Goal: Task Accomplishment & Management: Complete application form

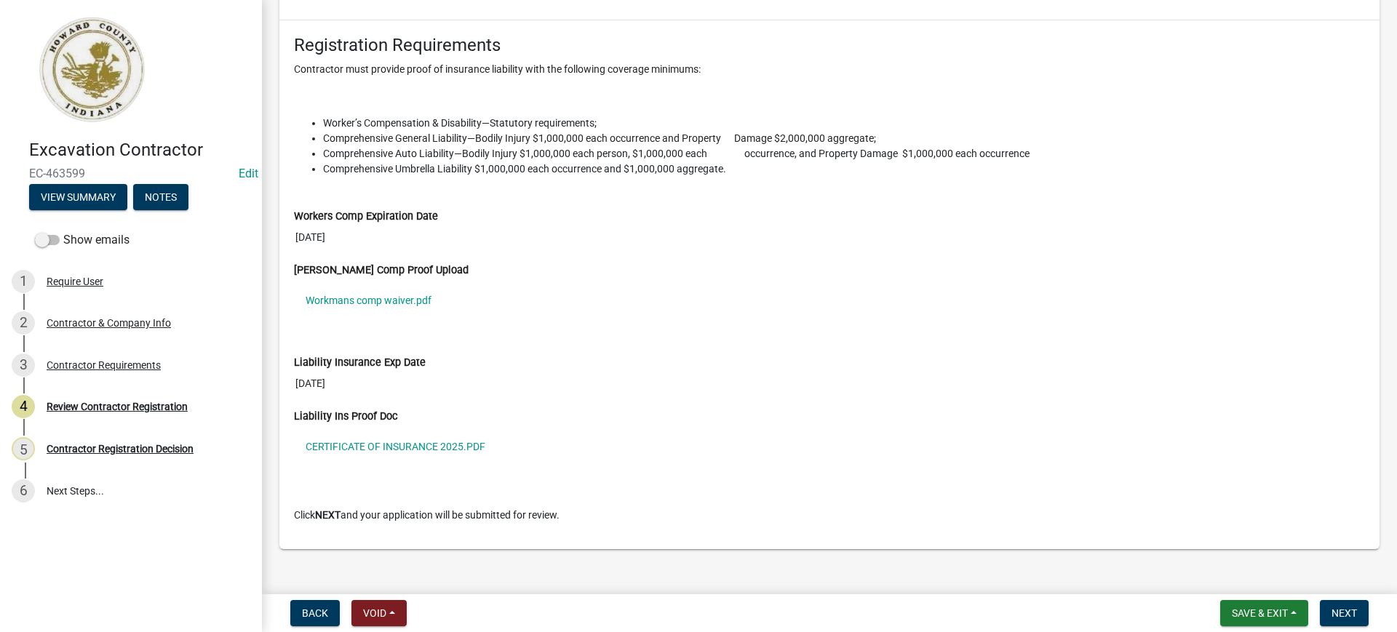
scroll to position [1266, 0]
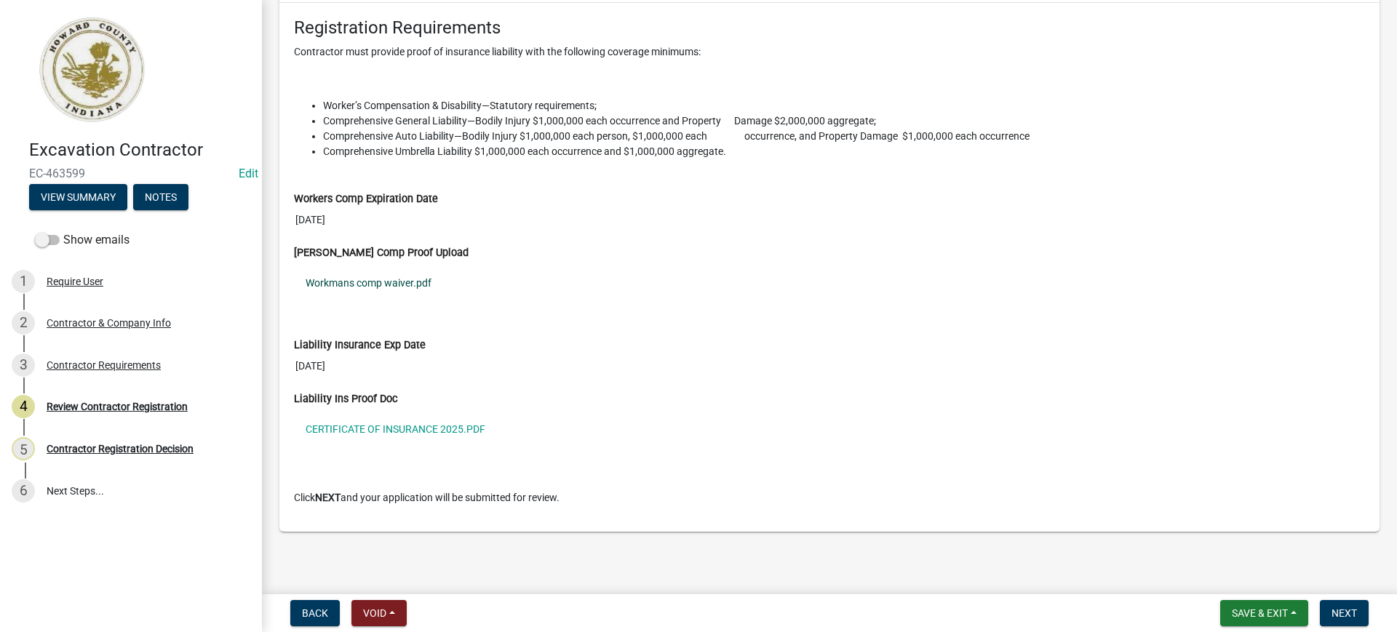
click at [359, 279] on link "Workmans comp waiver.pdf" at bounding box center [829, 282] width 1071 height 33
click at [359, 281] on link "Workmans comp waiver.pdf" at bounding box center [829, 282] width 1071 height 33
click at [399, 431] on link "CERTIFICATE OF INSURANCE 2025.PDF" at bounding box center [829, 428] width 1071 height 33
click at [1342, 614] on span "Next" at bounding box center [1343, 613] width 25 height 12
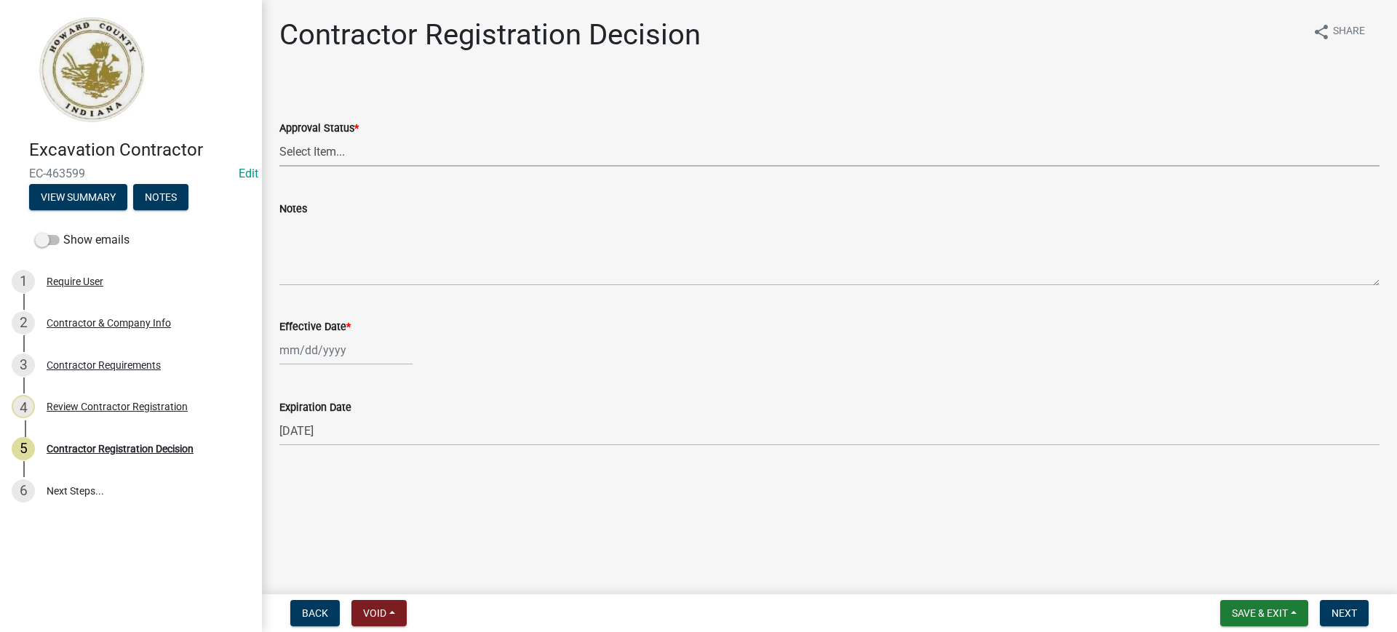
click at [345, 153] on select "Select Item... Approved Denied" at bounding box center [829, 152] width 1100 height 30
click at [400, 139] on select "Select Item... Approved Denied" at bounding box center [829, 152] width 1100 height 30
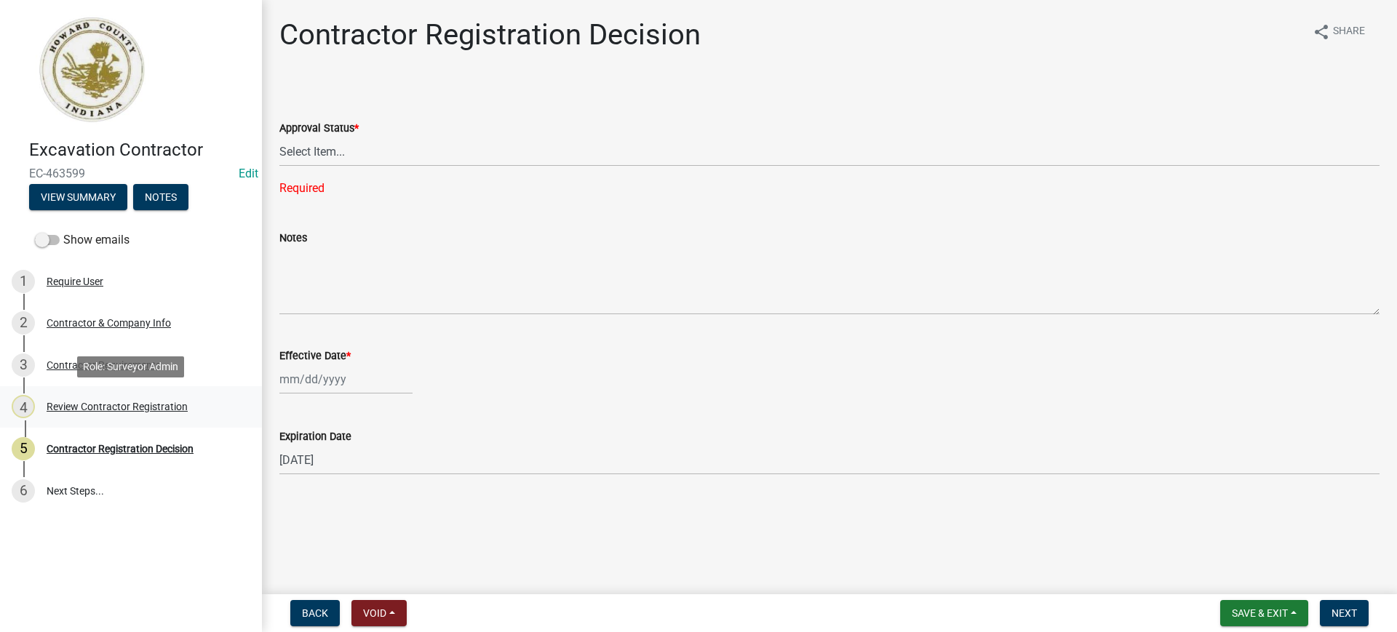
click at [77, 405] on div "Review Contractor Registration" at bounding box center [117, 407] width 141 height 10
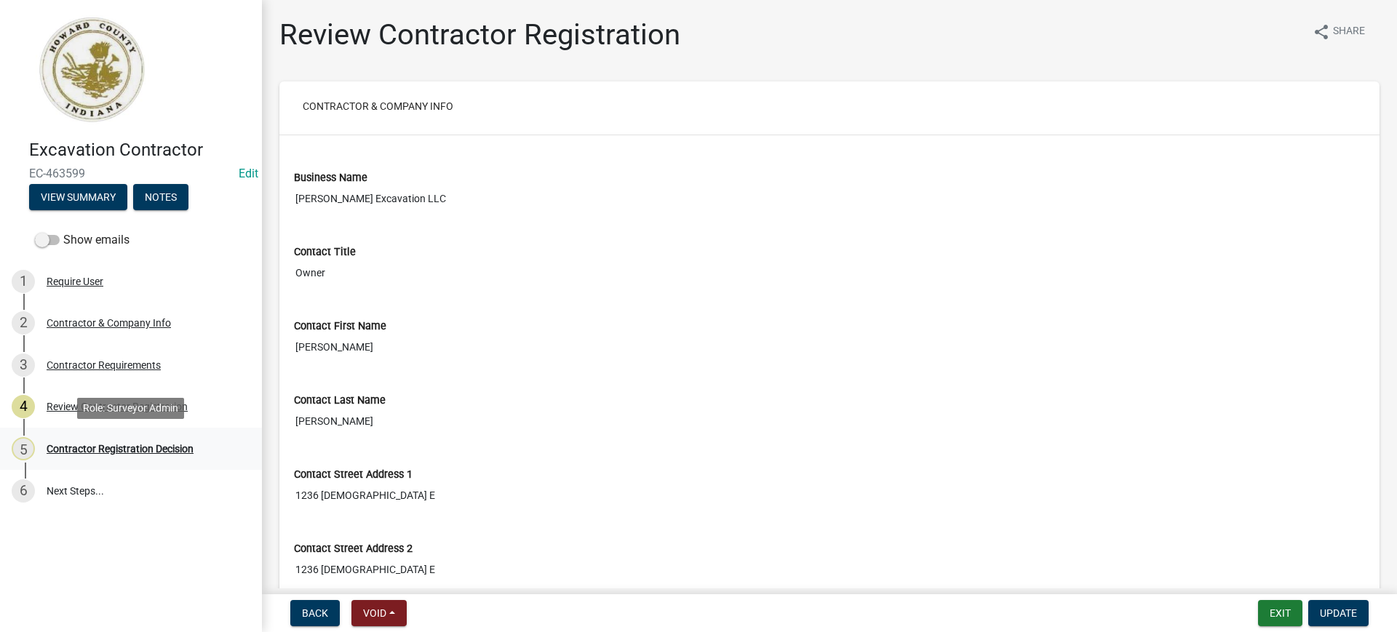
click at [132, 451] on div "Contractor Registration Decision" at bounding box center [120, 449] width 147 height 10
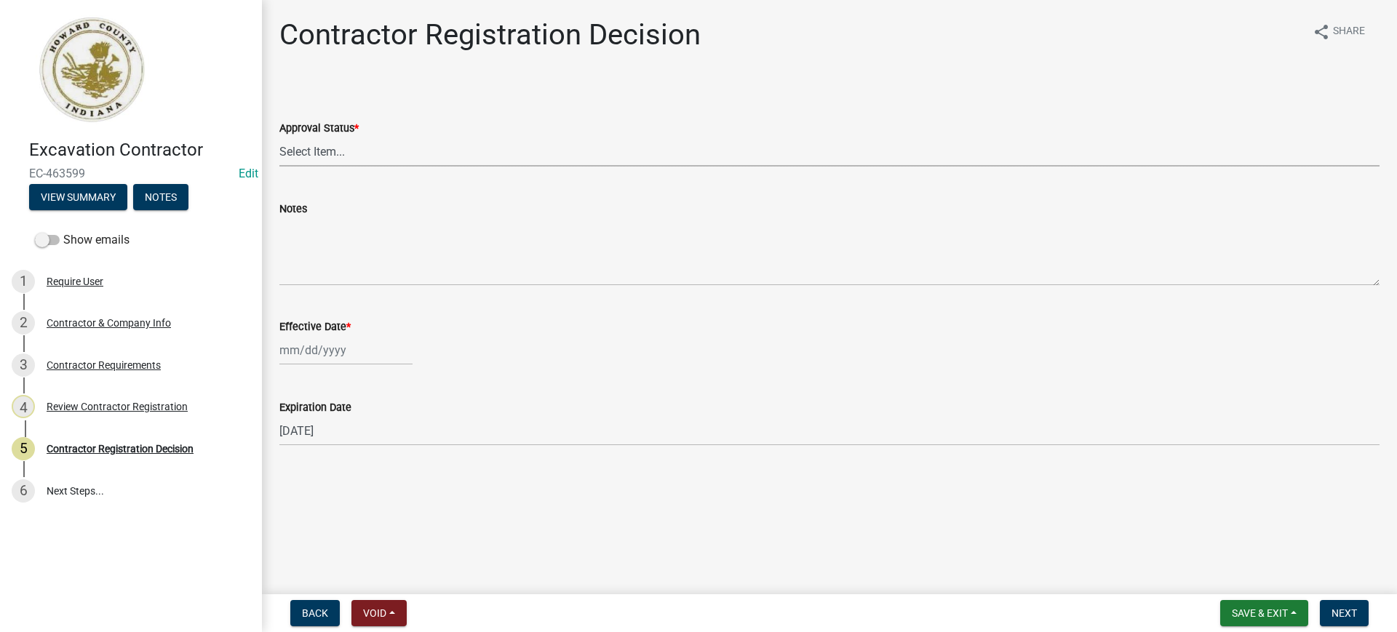
click at [393, 150] on select "Select Item... Approved Denied" at bounding box center [829, 152] width 1100 height 30
click at [279, 137] on select "Select Item... Approved Denied" at bounding box center [829, 152] width 1100 height 30
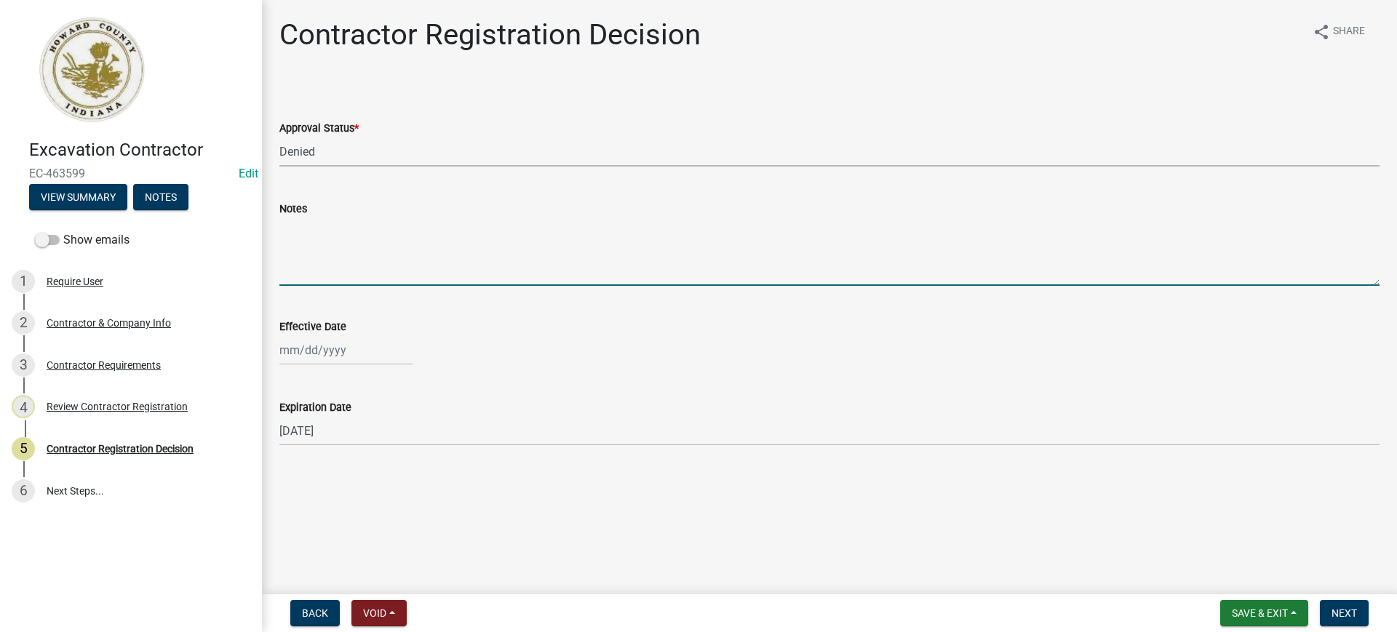
click at [396, 274] on textarea "Notes" at bounding box center [829, 252] width 1100 height 68
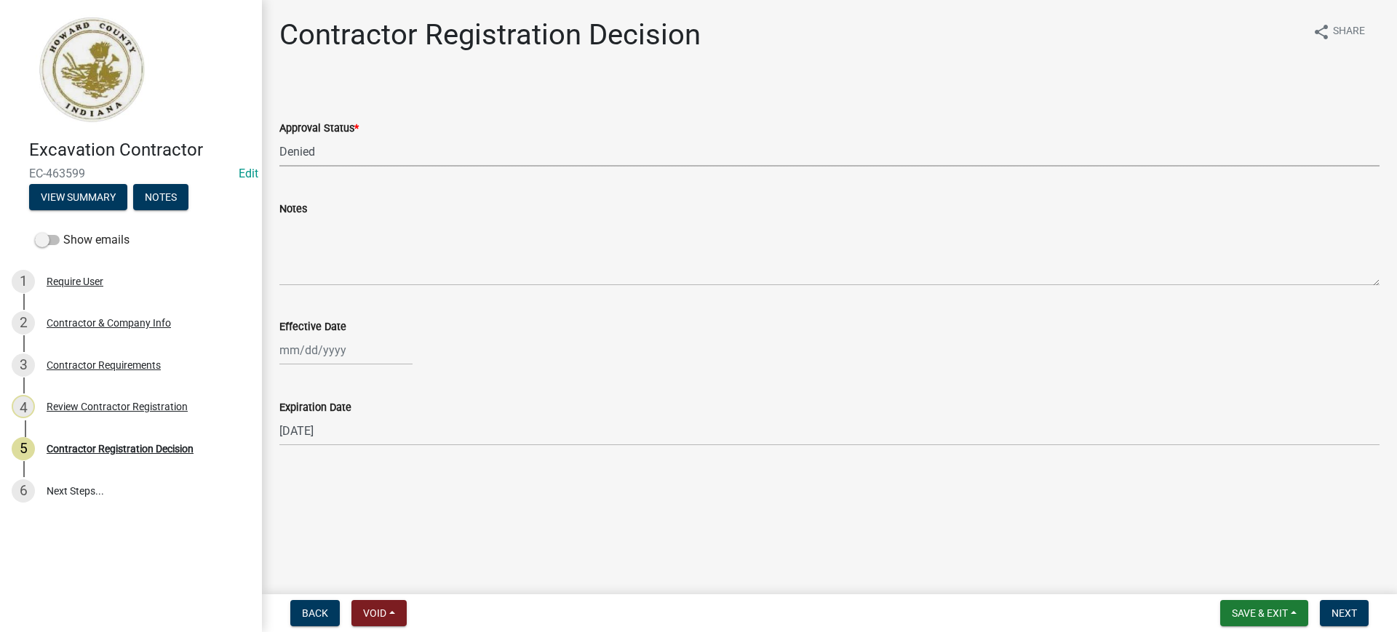
click at [351, 150] on select "Select Item... Approved Denied" at bounding box center [829, 152] width 1100 height 30
click at [279, 137] on select "Select Item... Approved Denied" at bounding box center [829, 152] width 1100 height 30
click at [335, 155] on select "Select Item... Approved Denied" at bounding box center [829, 152] width 1100 height 30
click at [279, 137] on select "Select Item... Approved Denied" at bounding box center [829, 152] width 1100 height 30
select select "837b7055-d3db-4d15-b4df-1494e3e58637"
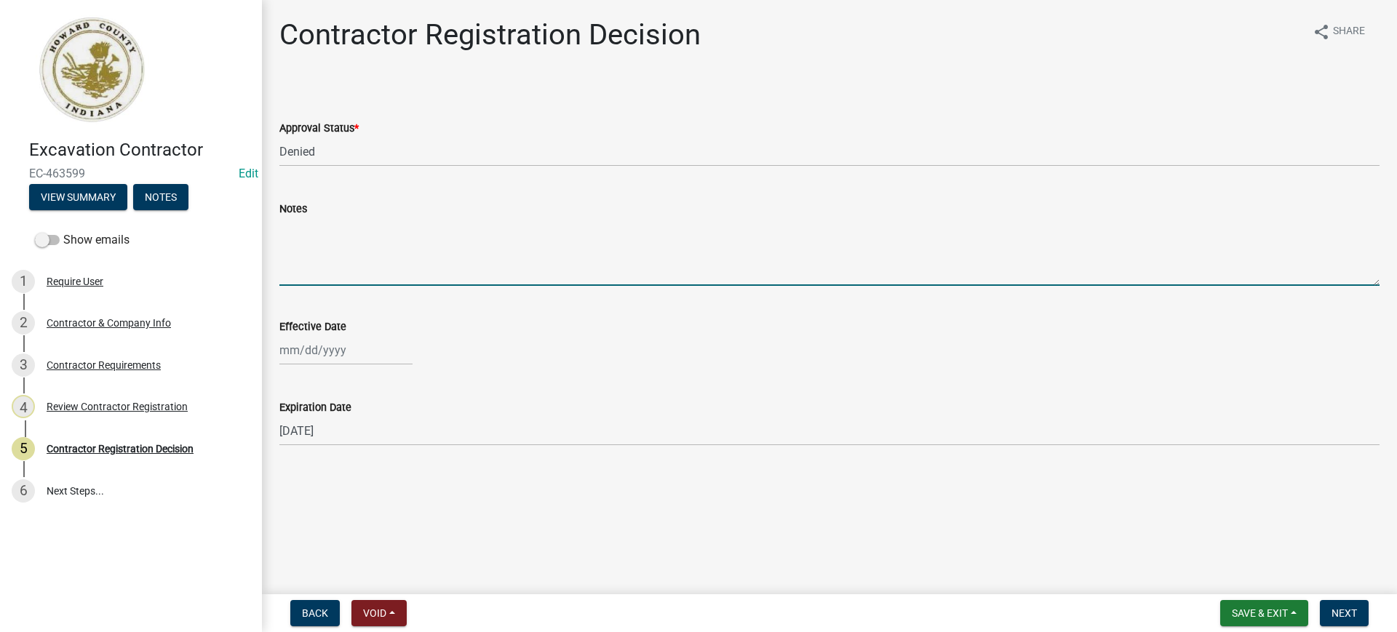
click at [391, 240] on textarea "Notes" at bounding box center [829, 252] width 1100 height 68
type textarea "Your [PERSON_NAME] comp certificate is expired as of [DATE]."
click at [332, 355] on div at bounding box center [345, 350] width 133 height 30
select select "9"
select select "2025"
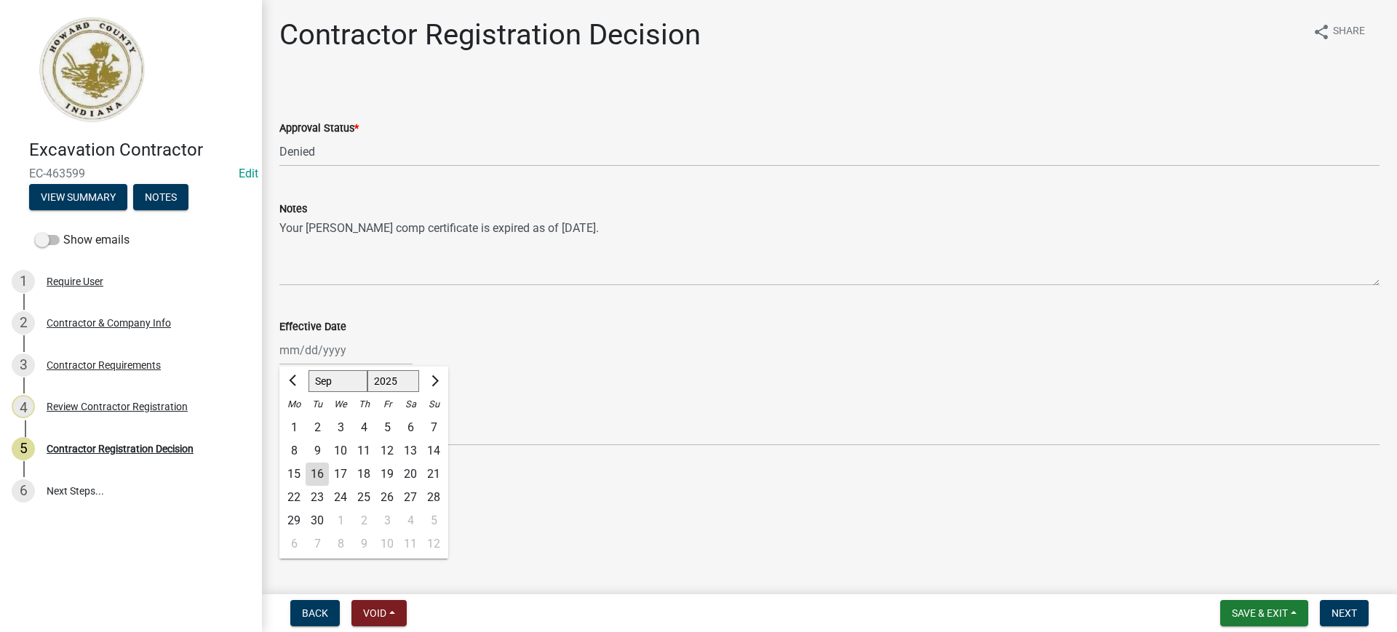
click at [318, 476] on div "16" at bounding box center [317, 474] width 23 height 23
type input "[DATE]"
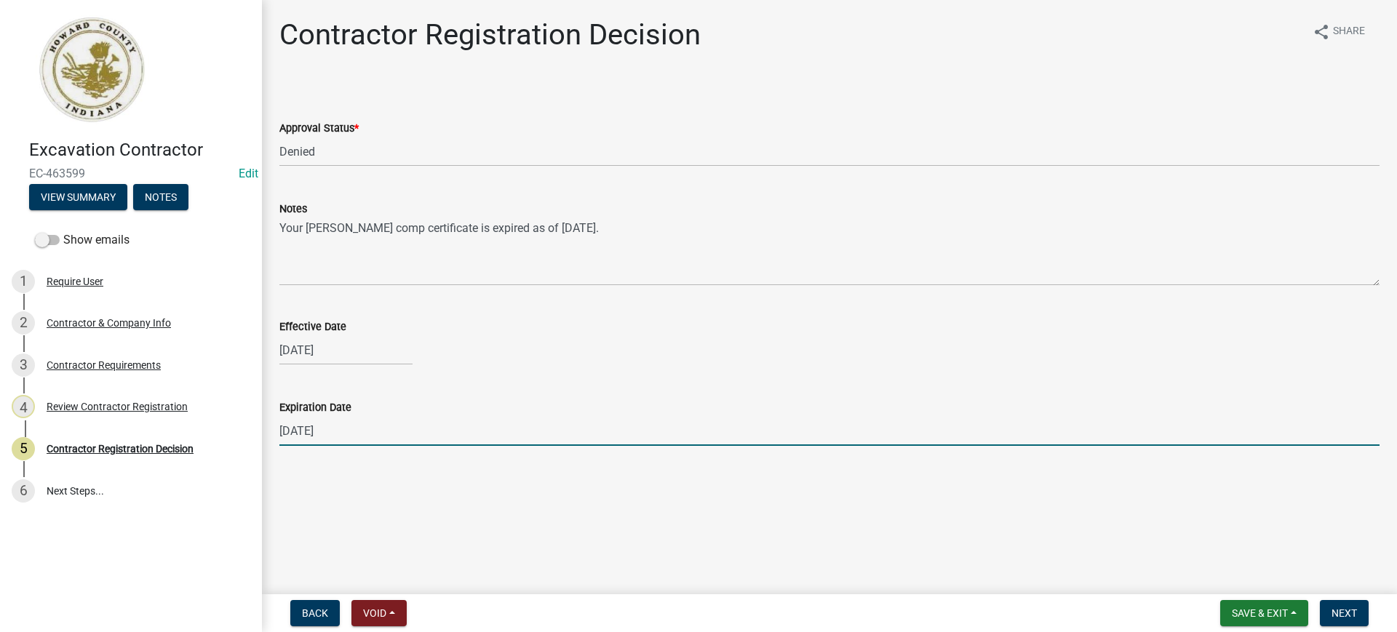
click at [359, 431] on input "[DATE]" at bounding box center [829, 431] width 1100 height 30
drag, startPoint x: 359, startPoint y: 431, endPoint x: 237, endPoint y: 438, distance: 122.4
click at [237, 438] on div "Excavation Contractor EC-463599 Edit View Summary Notes Show emails 1 Require U…" at bounding box center [698, 316] width 1397 height 632
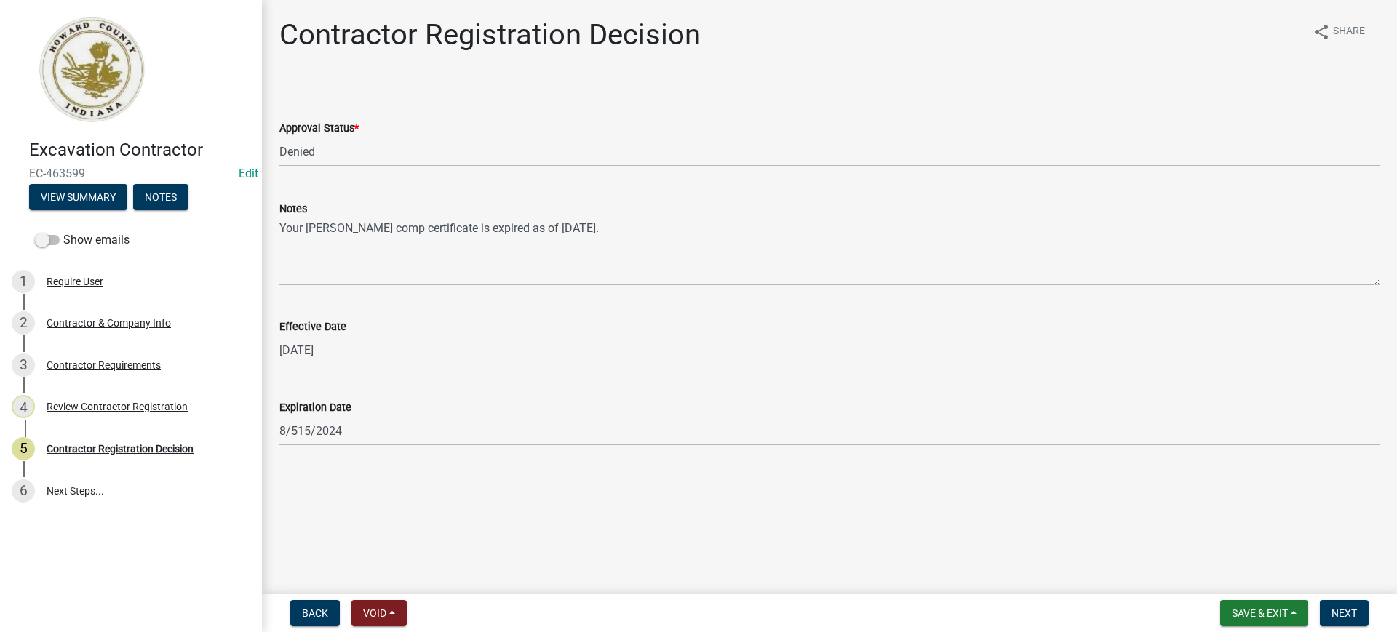
click at [449, 356] on div "[DATE]" at bounding box center [829, 350] width 1100 height 30
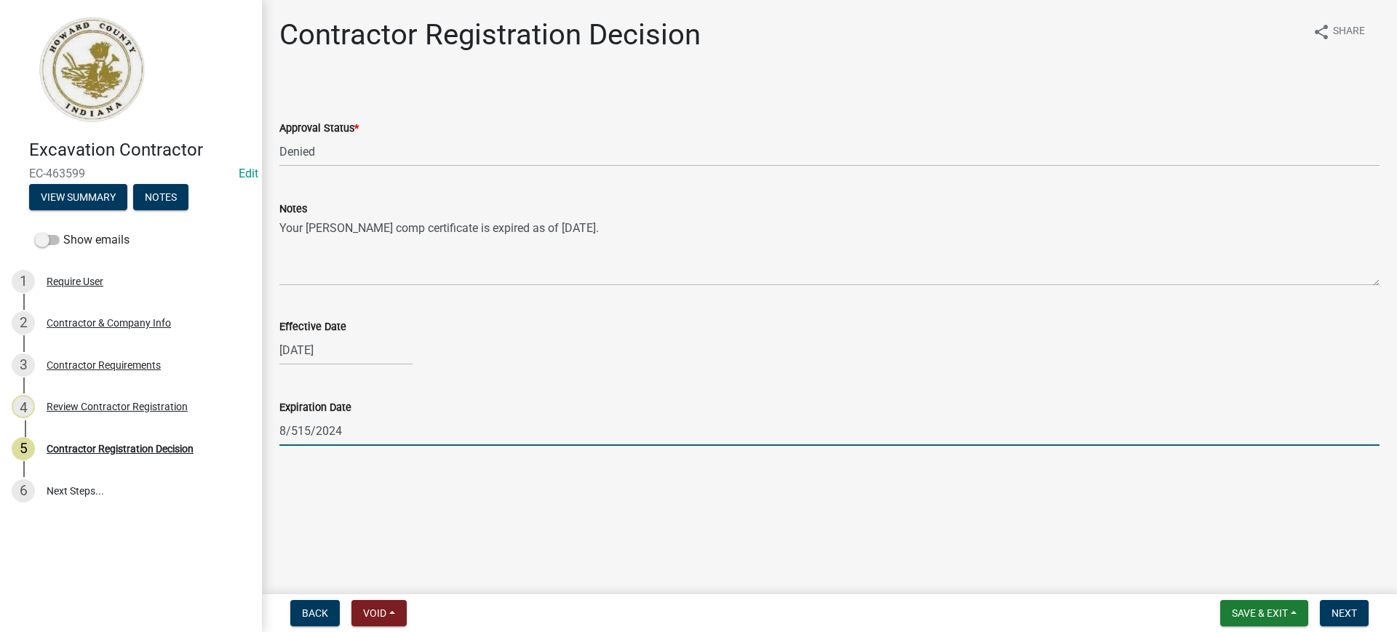
drag, startPoint x: 364, startPoint y: 432, endPoint x: 275, endPoint y: 434, distance: 89.5
click at [275, 434] on div "Expiration Date 8/515/2024" at bounding box center [829, 412] width 1122 height 68
drag, startPoint x: 296, startPoint y: 426, endPoint x: 327, endPoint y: 517, distance: 96.2
click at [296, 427] on input "8/515/2024" at bounding box center [829, 431] width 1100 height 30
click at [296, 424] on input "8/515/2024" at bounding box center [829, 431] width 1100 height 30
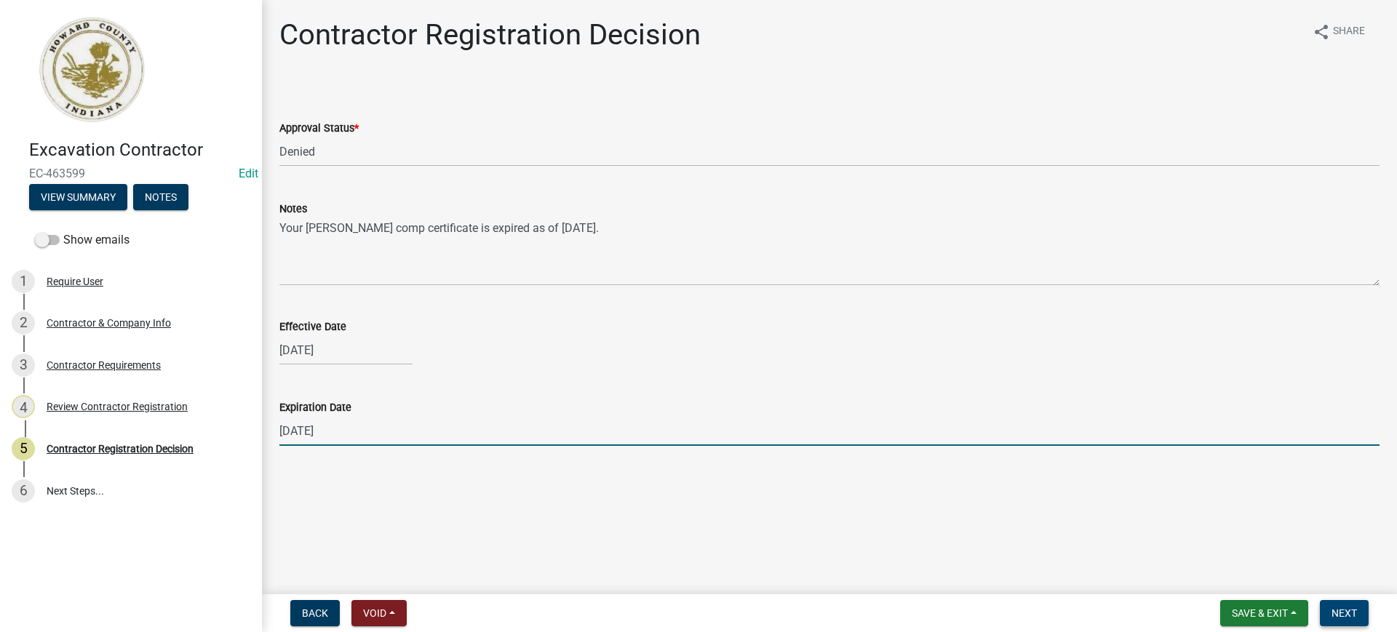
type input "[DATE]"
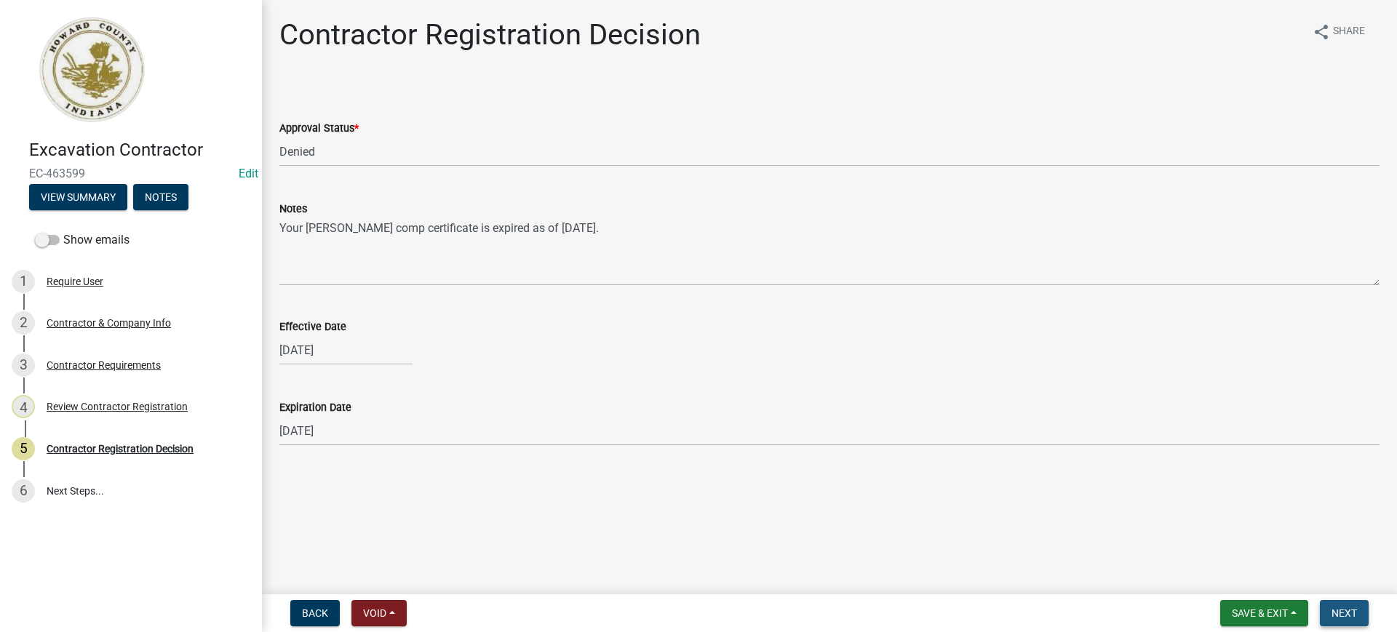
click at [1347, 607] on span "Next" at bounding box center [1343, 613] width 25 height 12
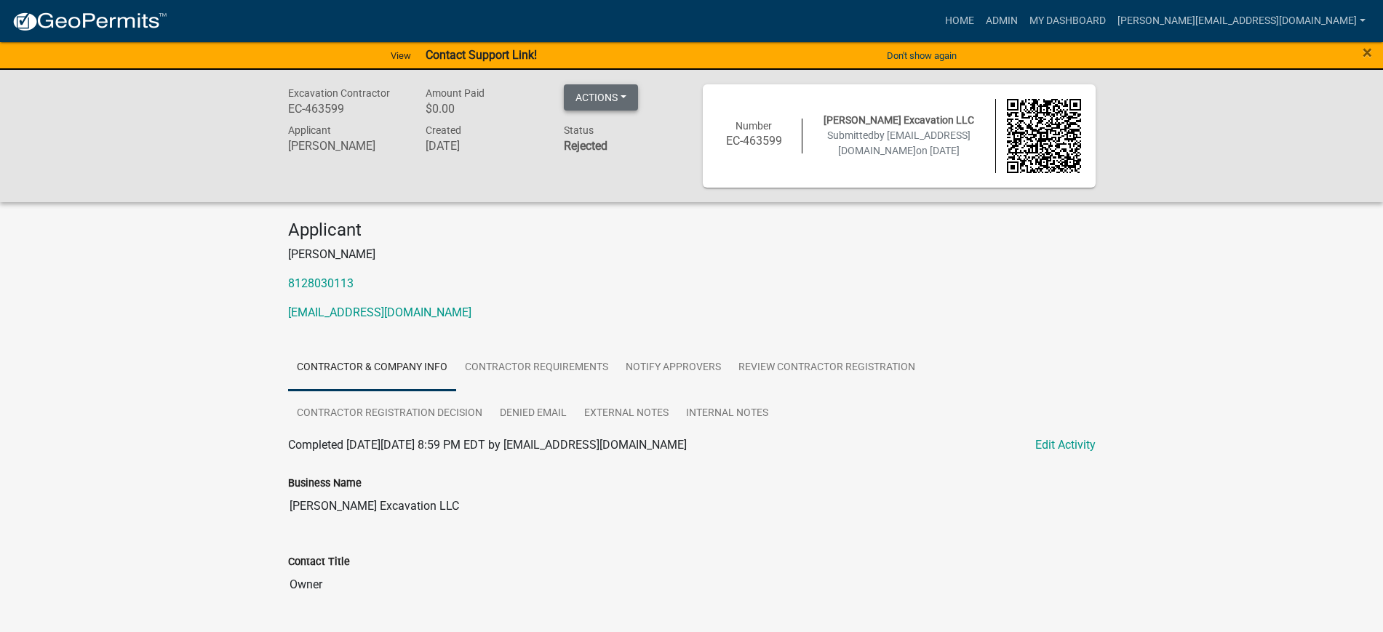
click at [623, 95] on button "Actions" at bounding box center [601, 97] width 74 height 26
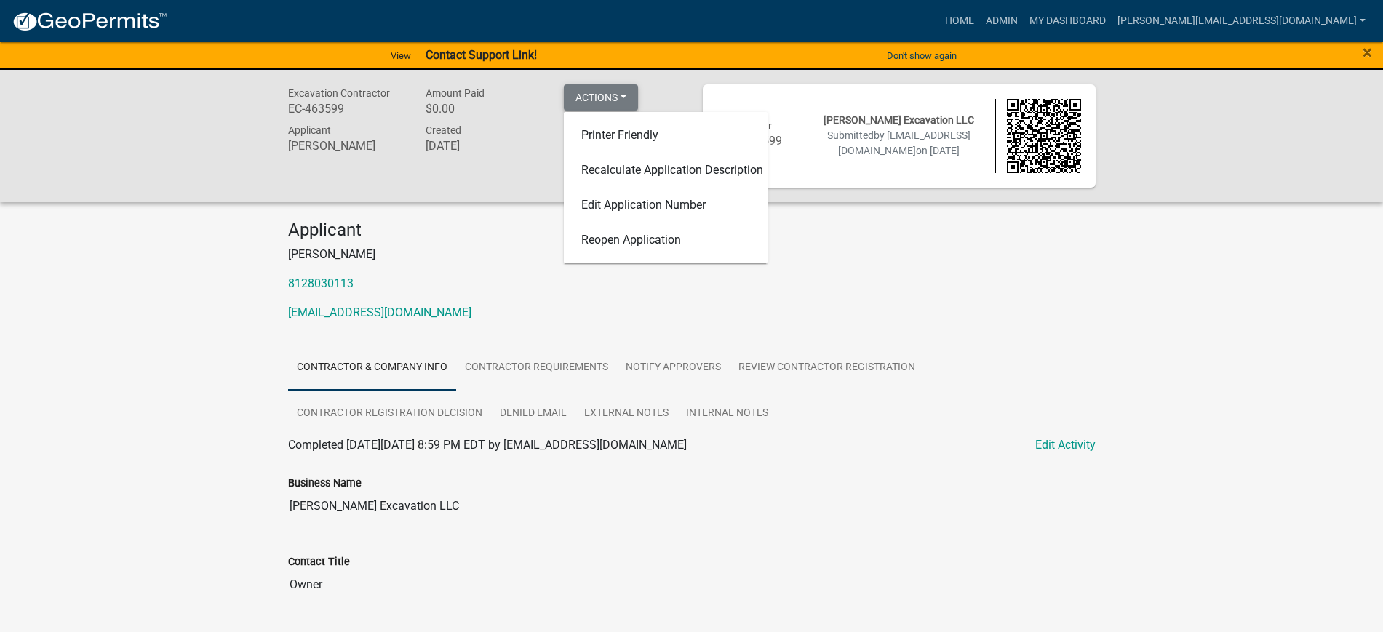
click at [623, 95] on button "Actions" at bounding box center [601, 97] width 74 height 26
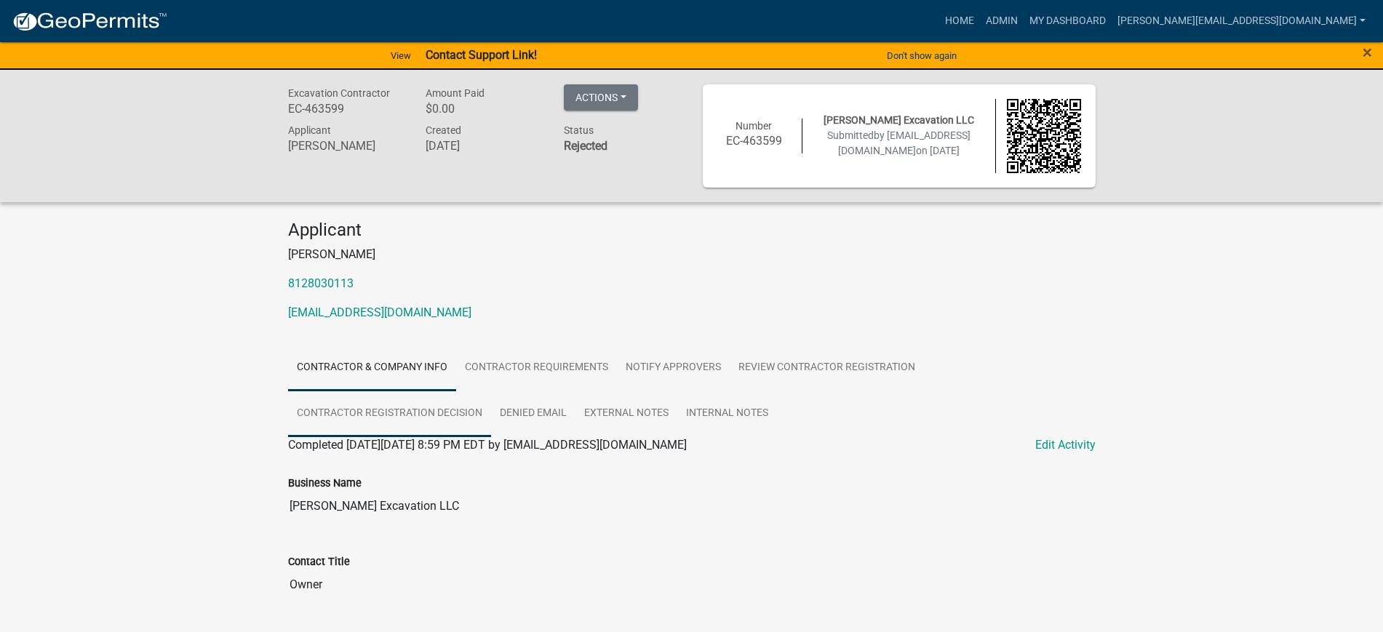
click at [392, 409] on link "Contractor Registration Decision" at bounding box center [389, 414] width 203 height 47
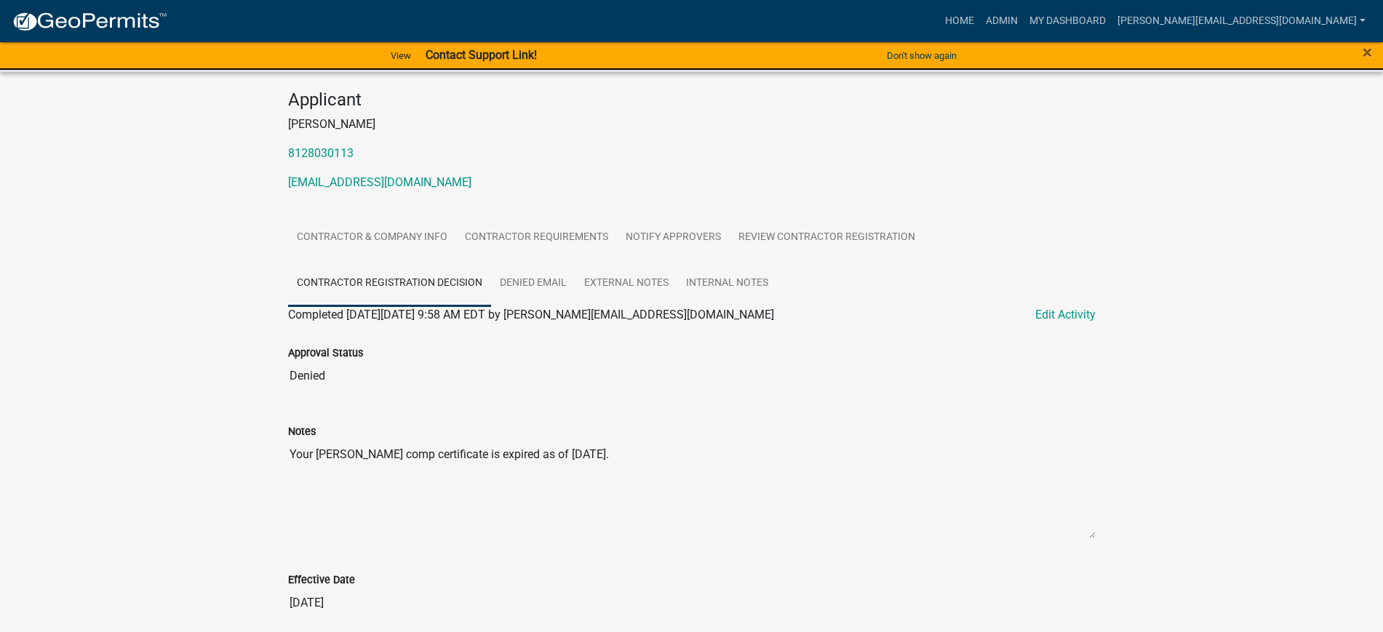
scroll to position [85, 0]
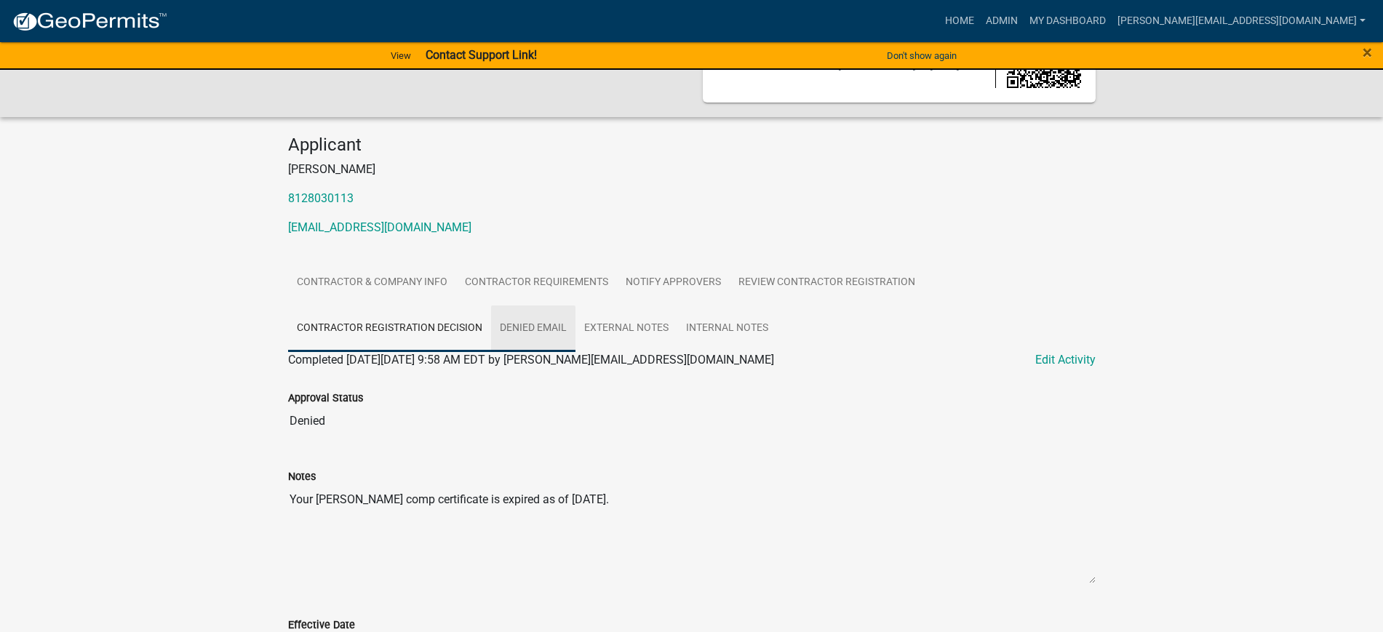
click at [517, 330] on link "Denied Email" at bounding box center [533, 329] width 84 height 47
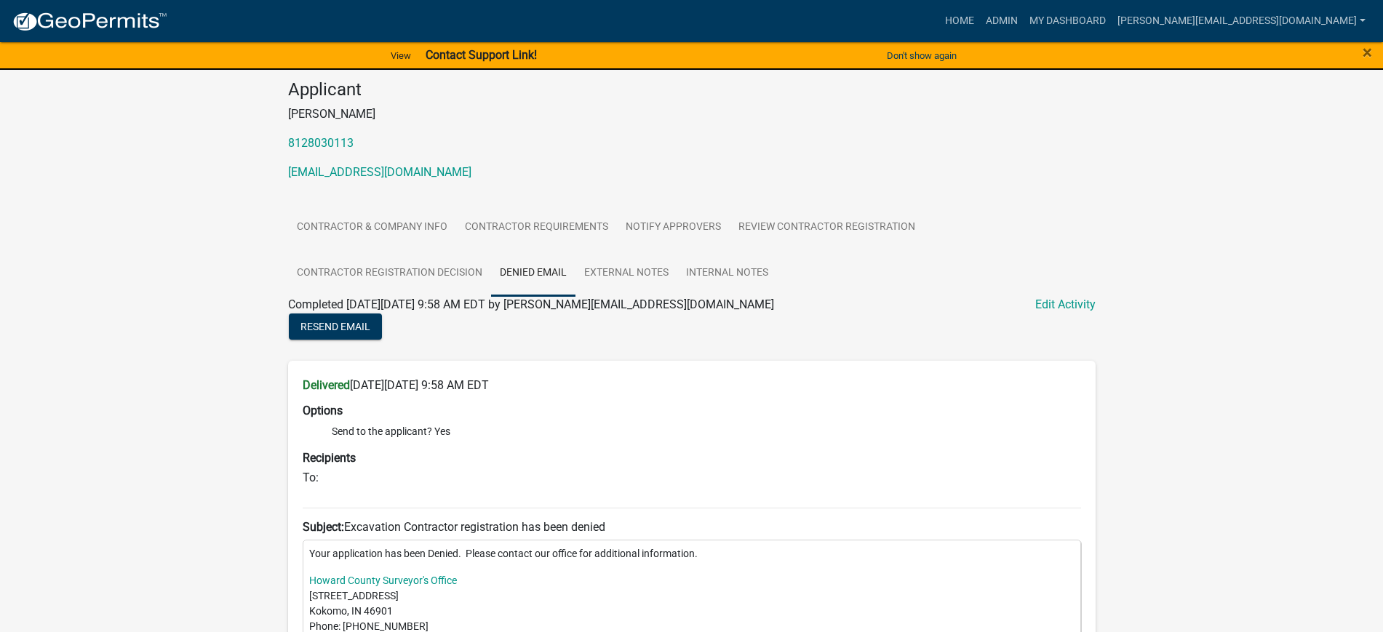
scroll to position [140, 0]
click at [718, 267] on link "Internal Notes" at bounding box center [727, 274] width 100 height 47
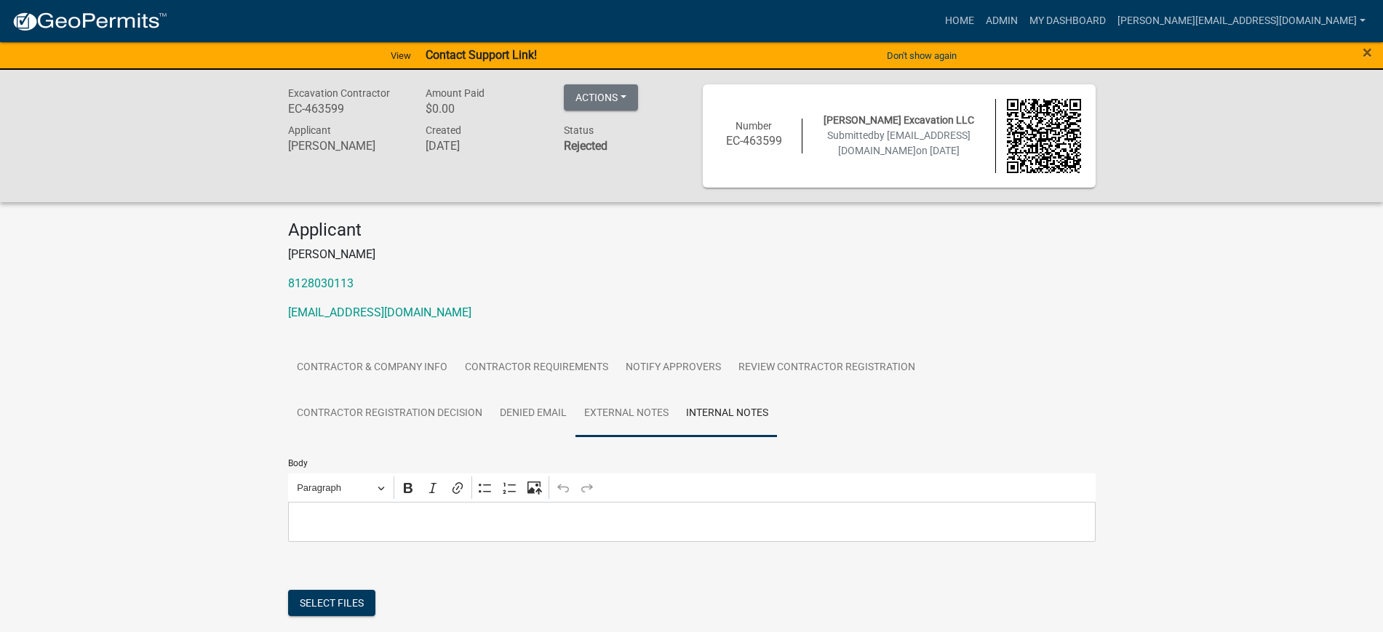
click at [647, 408] on link "External Notes" at bounding box center [626, 414] width 102 height 47
